Goal: Navigation & Orientation: Find specific page/section

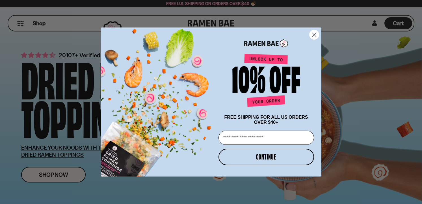
click at [313, 33] on circle "Close dialog" at bounding box center [313, 34] width 9 height 9
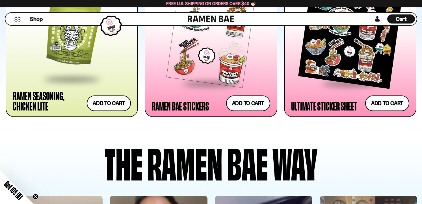
scroll to position [1335, 0]
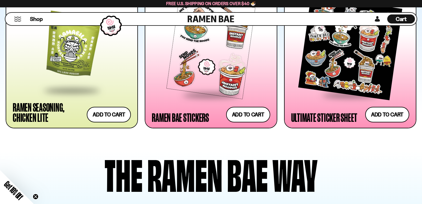
click at [17, 19] on button "Mobile Menu Trigger" at bounding box center [18, 19] width 8 height 5
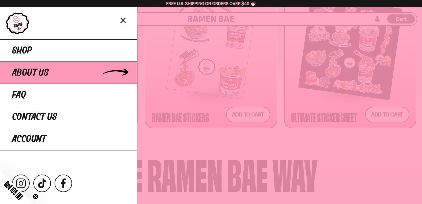
click at [63, 70] on link "About Us" at bounding box center [68, 72] width 137 height 22
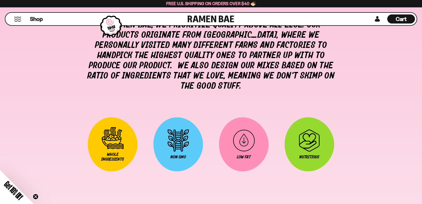
scroll to position [634, 0]
